Goal: Task Accomplishment & Management: Manage account settings

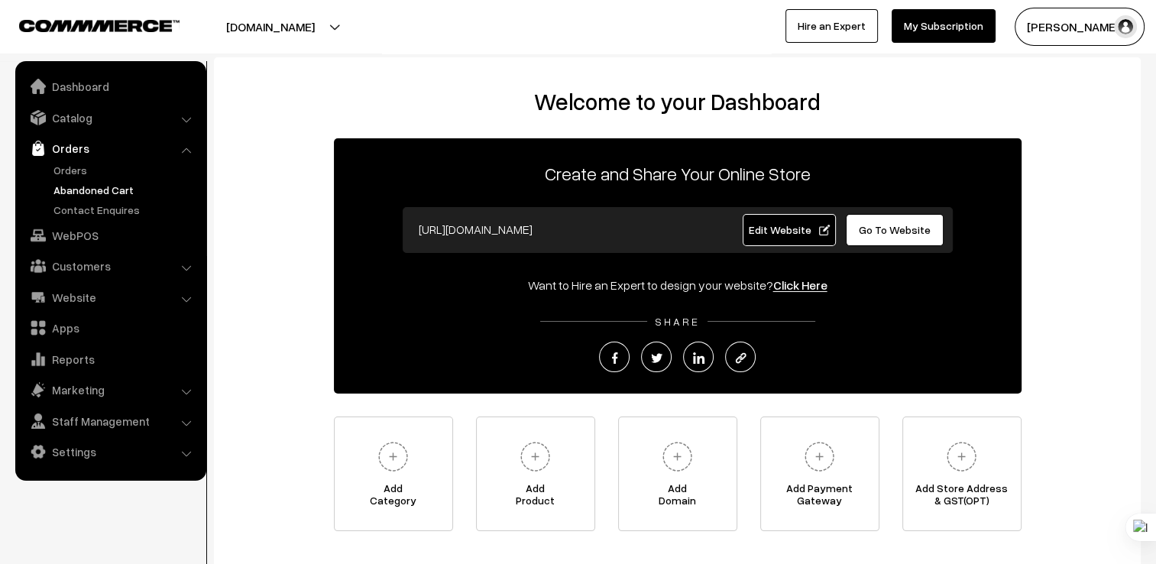
click at [57, 191] on link "Abandoned Cart" at bounding box center [125, 190] width 151 height 16
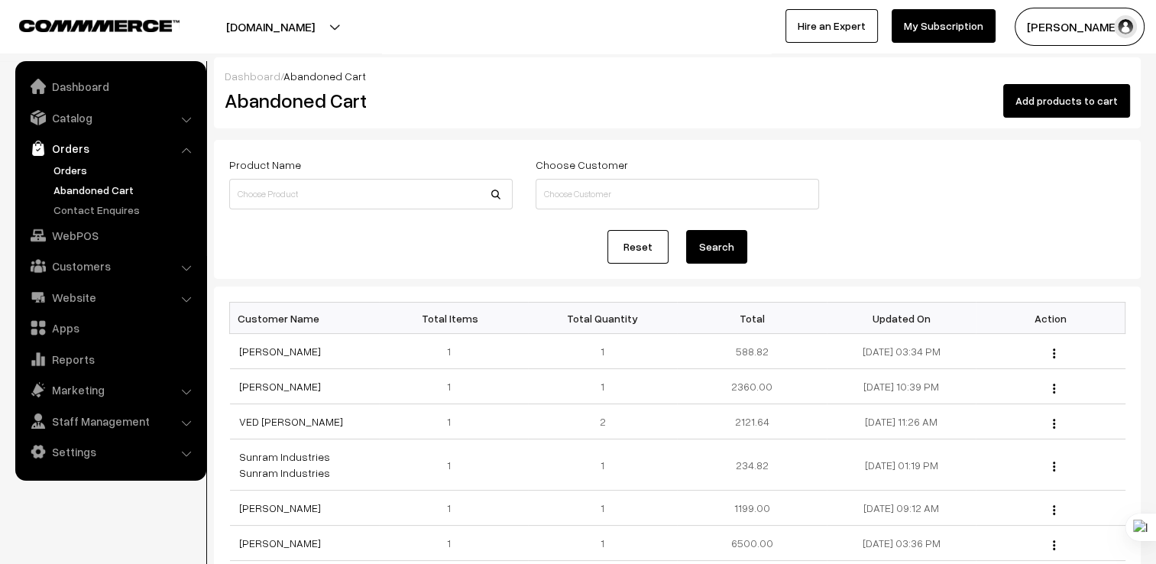
click at [63, 177] on link "Orders" at bounding box center [125, 170] width 151 height 16
